Goal: Navigation & Orientation: Find specific page/section

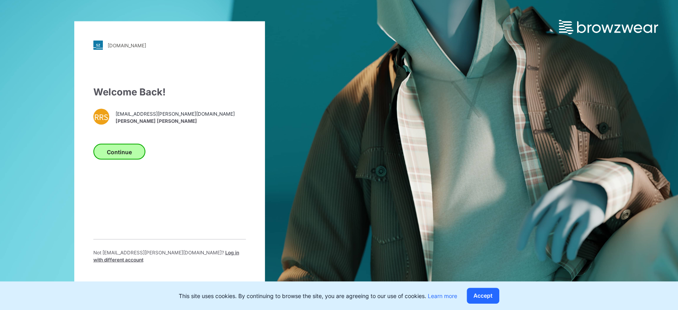
click at [125, 154] on button "Continue" at bounding box center [119, 152] width 52 height 16
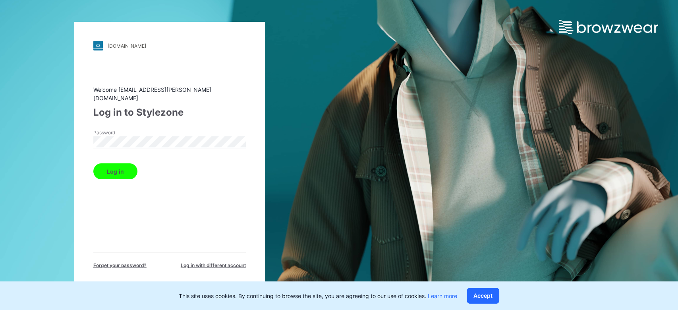
click at [121, 164] on button "Log in" at bounding box center [115, 171] width 44 height 16
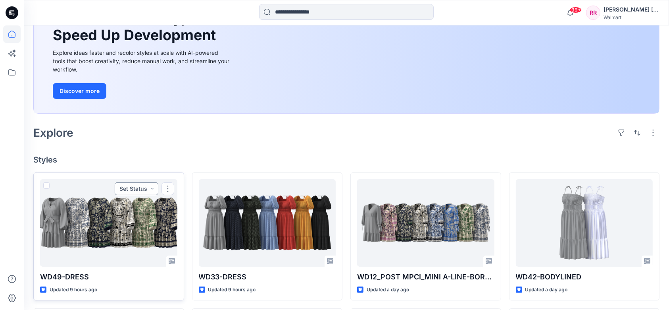
scroll to position [53, 0]
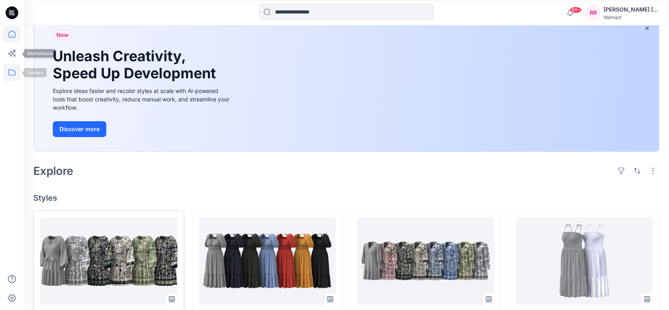
click at [13, 69] on icon at bounding box center [11, 72] width 17 height 17
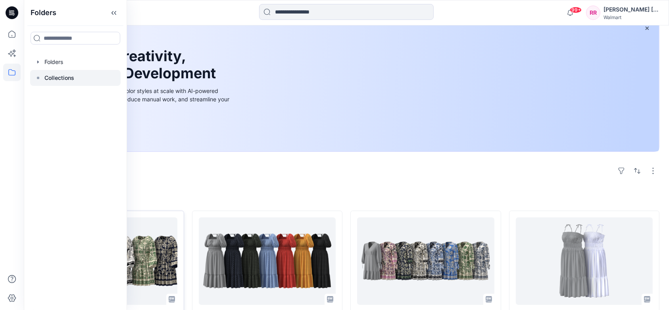
click at [68, 76] on p "Collections" at bounding box center [59, 78] width 30 height 10
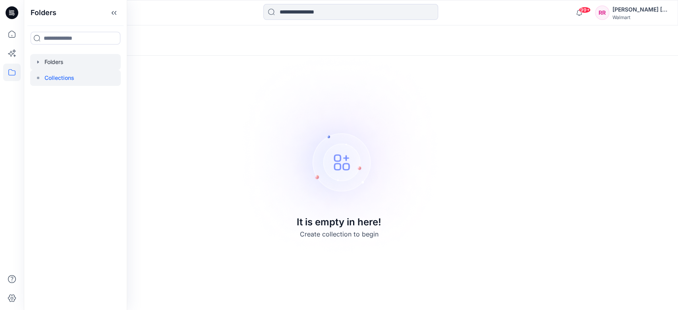
click at [59, 65] on div at bounding box center [75, 62] width 91 height 16
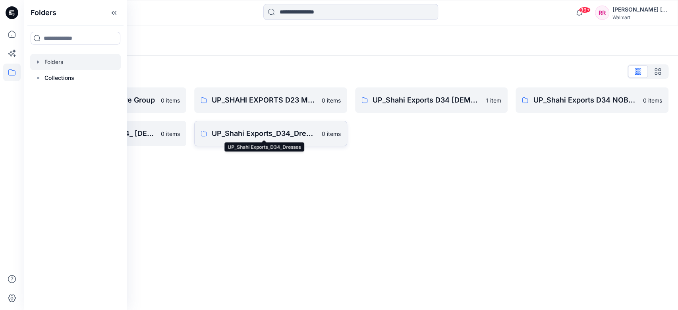
click at [282, 130] on p "UP_Shahi Exports_D34_Dresses" at bounding box center [264, 133] width 105 height 11
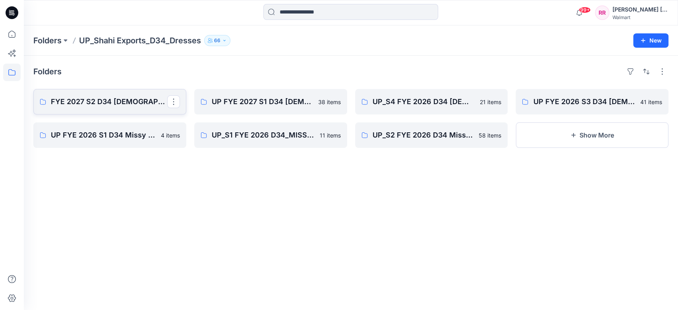
click at [112, 97] on p "FYE 2027 S2 D34 [DEMOGRAPHIC_DATA] Dresses - Shahi" at bounding box center [109, 101] width 116 height 11
